Goal: Transaction & Acquisition: Purchase product/service

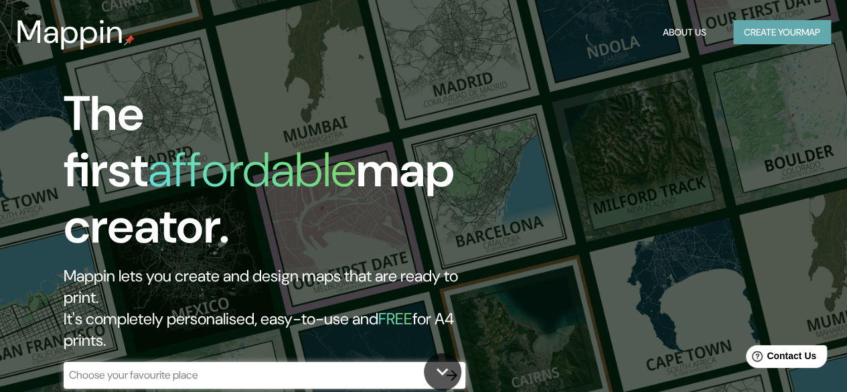
click at [758, 31] on button "Create your map" at bounding box center [782, 32] width 98 height 25
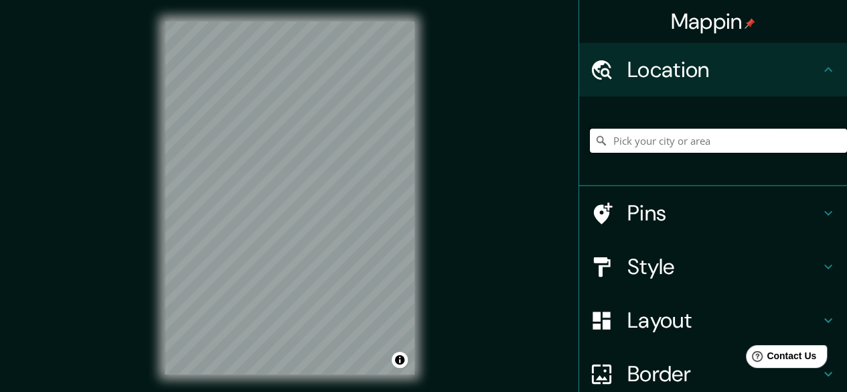
click at [657, 133] on input "Pick your city or area" at bounding box center [718, 141] width 257 height 24
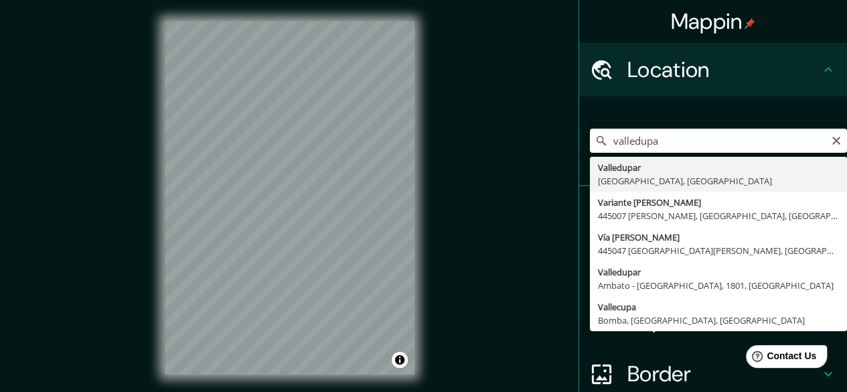
type input "Valledupar, [GEOGRAPHIC_DATA], [GEOGRAPHIC_DATA]"
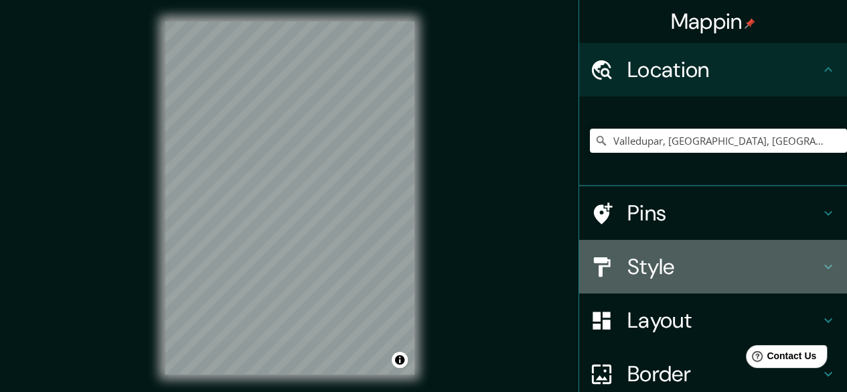
click at [627, 266] on h4 "Style" at bounding box center [723, 266] width 193 height 27
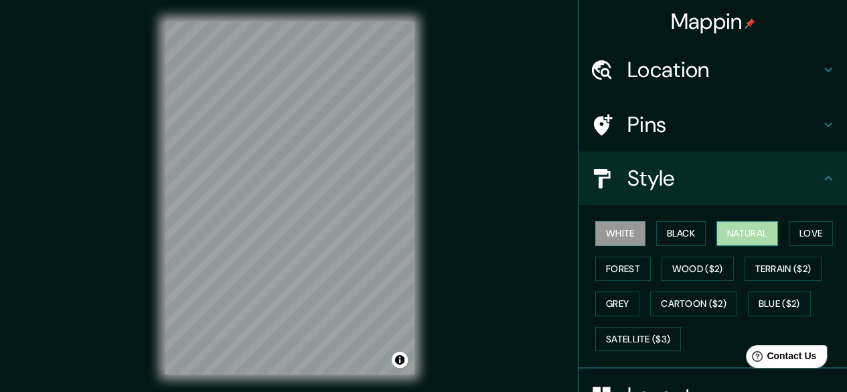
click at [720, 226] on button "Natural" at bounding box center [747, 233] width 62 height 25
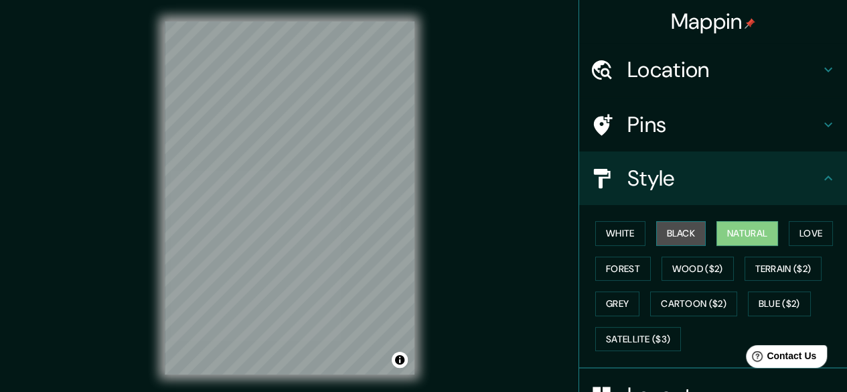
click at [678, 227] on button "Black" at bounding box center [681, 233] width 50 height 25
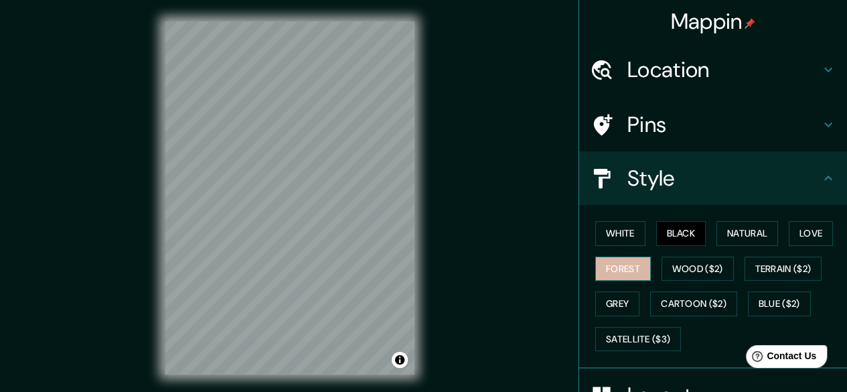
click at [624, 260] on button "Forest" at bounding box center [623, 268] width 56 height 25
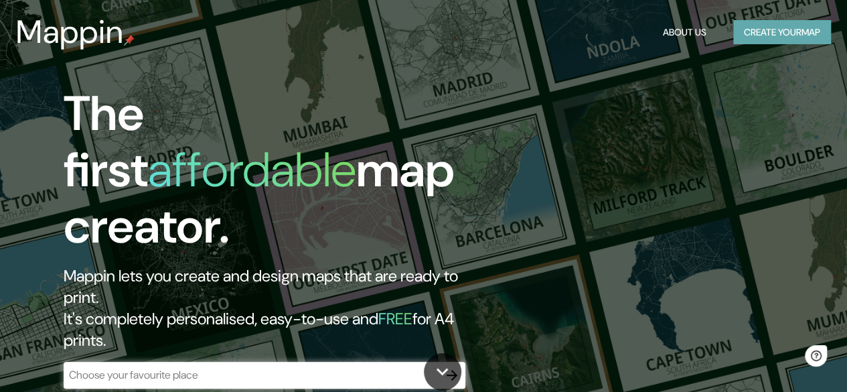
click at [777, 35] on button "Create your map" at bounding box center [782, 32] width 98 height 25
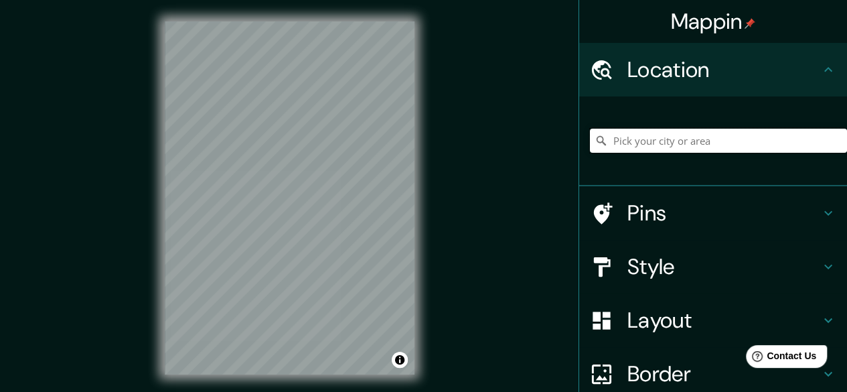
click at [675, 141] on input "Pick your city or area" at bounding box center [718, 141] width 257 height 24
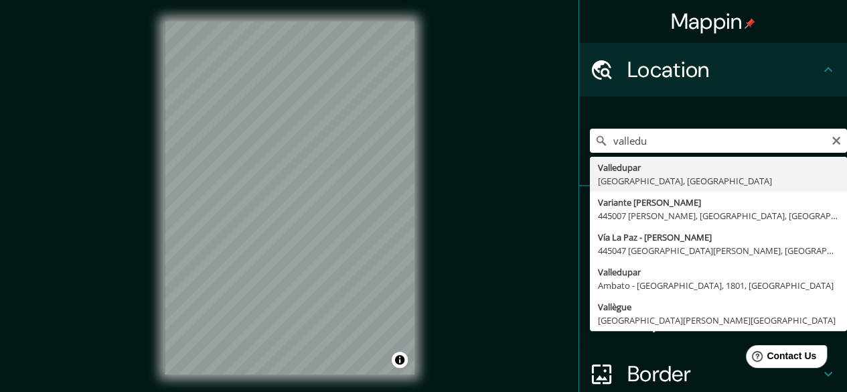
type input "Valledupar, [GEOGRAPHIC_DATA], [GEOGRAPHIC_DATA]"
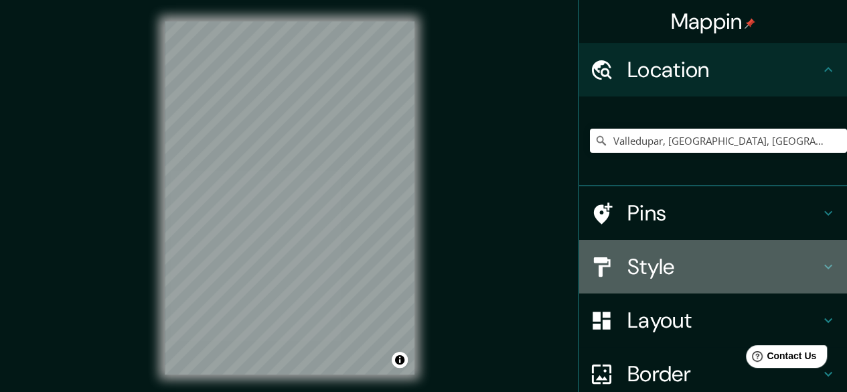
click at [702, 256] on h4 "Style" at bounding box center [723, 266] width 193 height 27
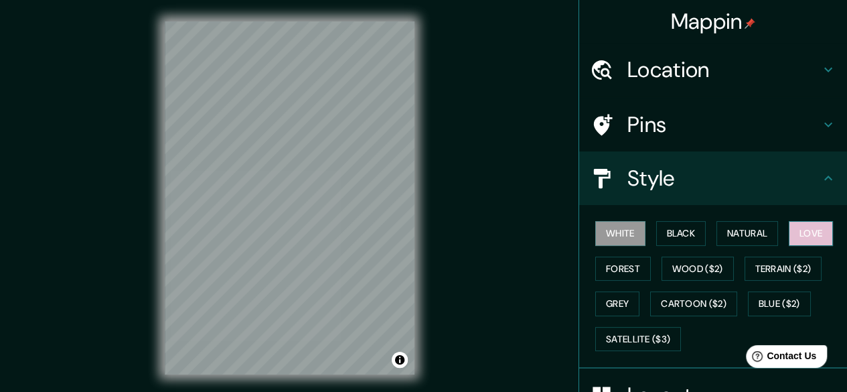
click at [789, 234] on button "Love" at bounding box center [811, 233] width 44 height 25
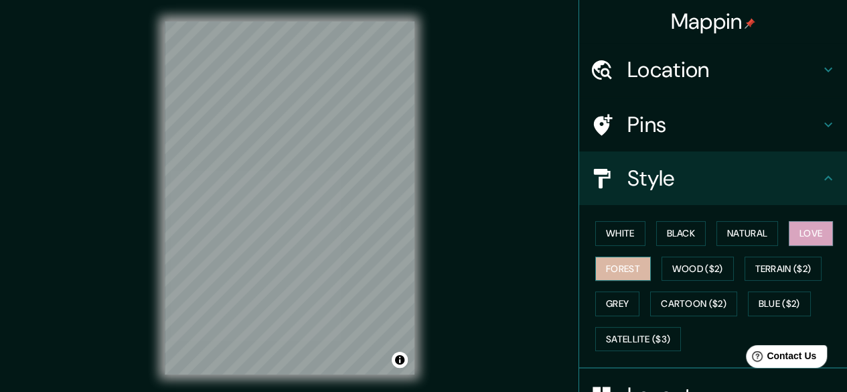
click at [601, 258] on button "Forest" at bounding box center [623, 268] width 56 height 25
